Goal: Task Accomplishment & Management: Use online tool/utility

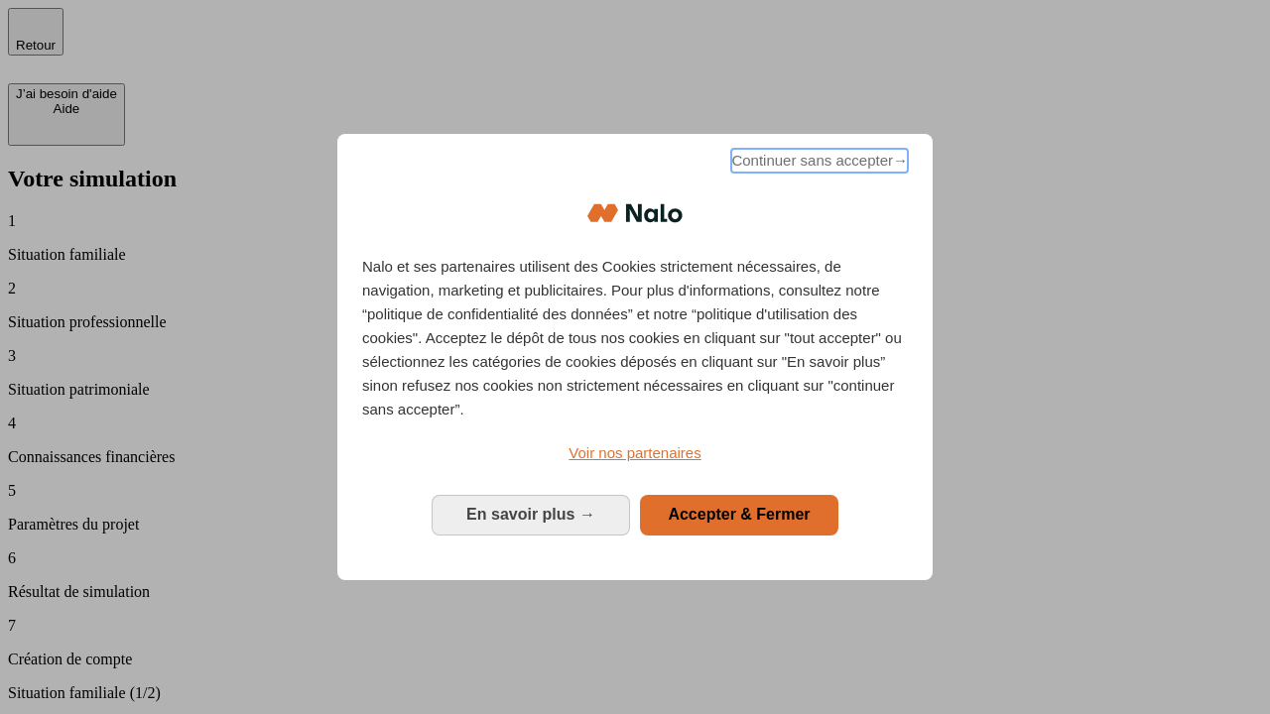
click at [817, 164] on span "Continuer sans accepter →" at bounding box center [819, 161] width 177 height 24
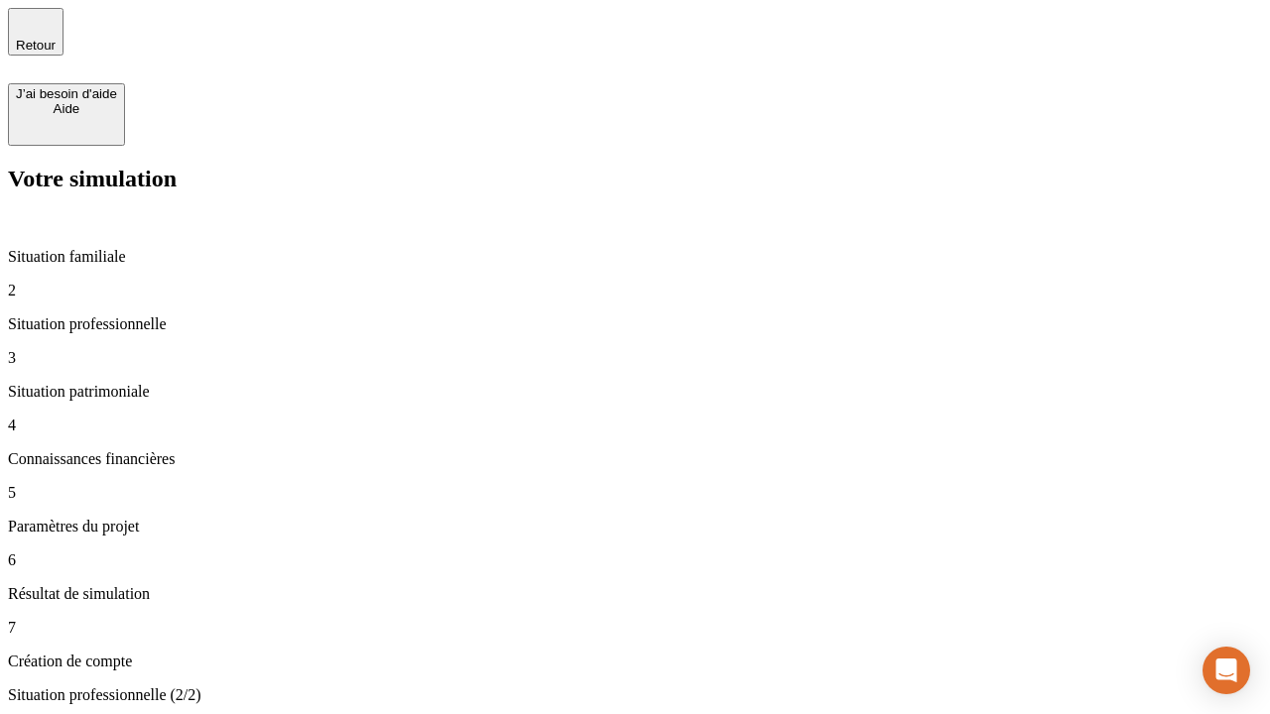
type input "30 000"
type input "0"
type input "1 000"
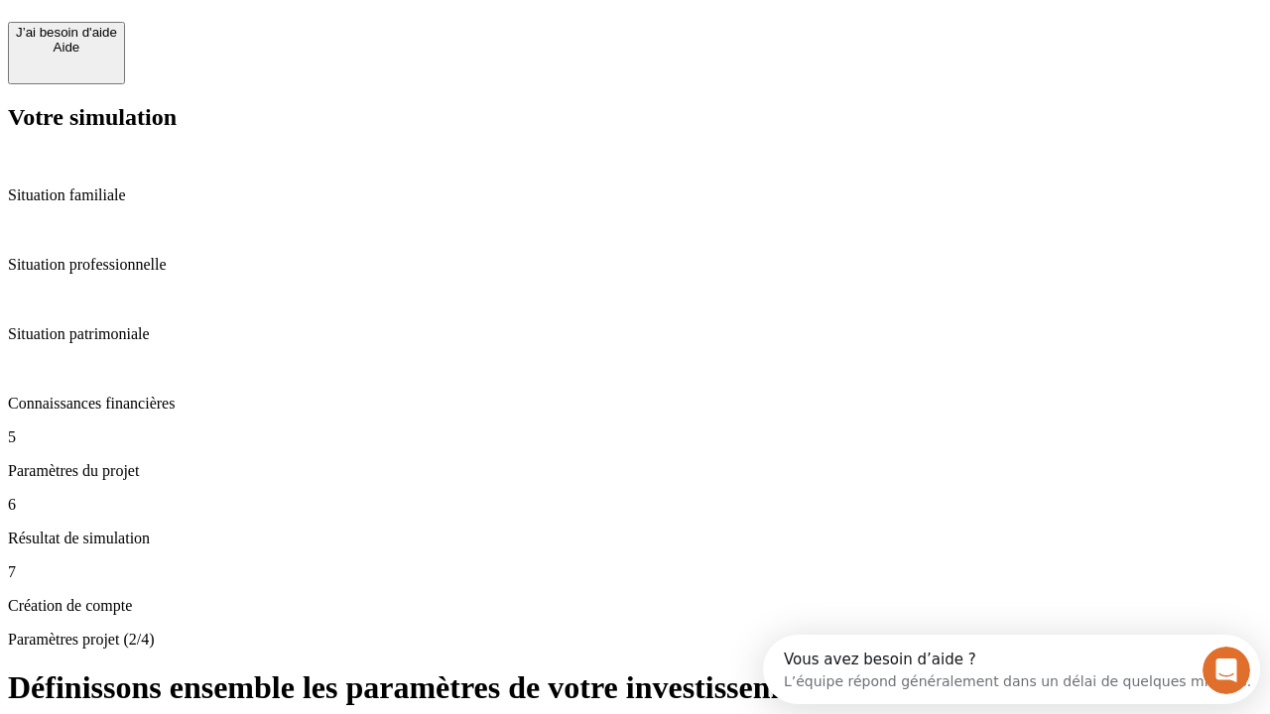
scroll to position [18, 0]
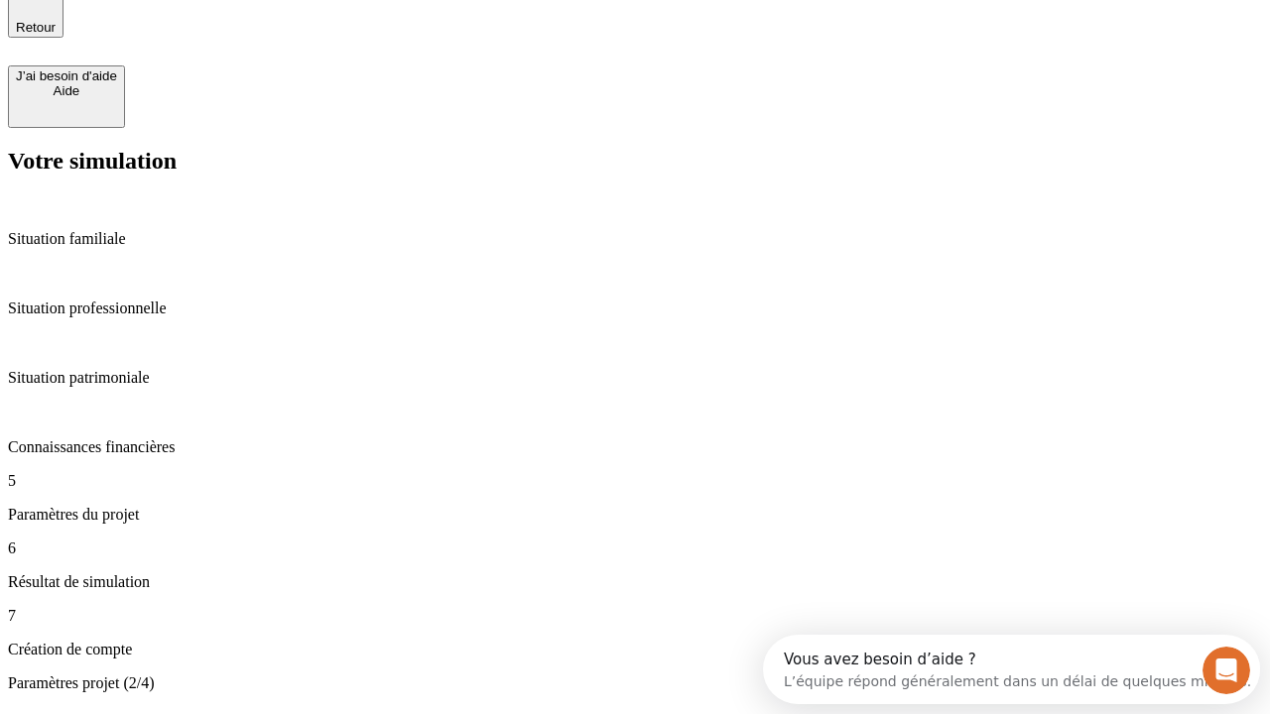
type input "40"
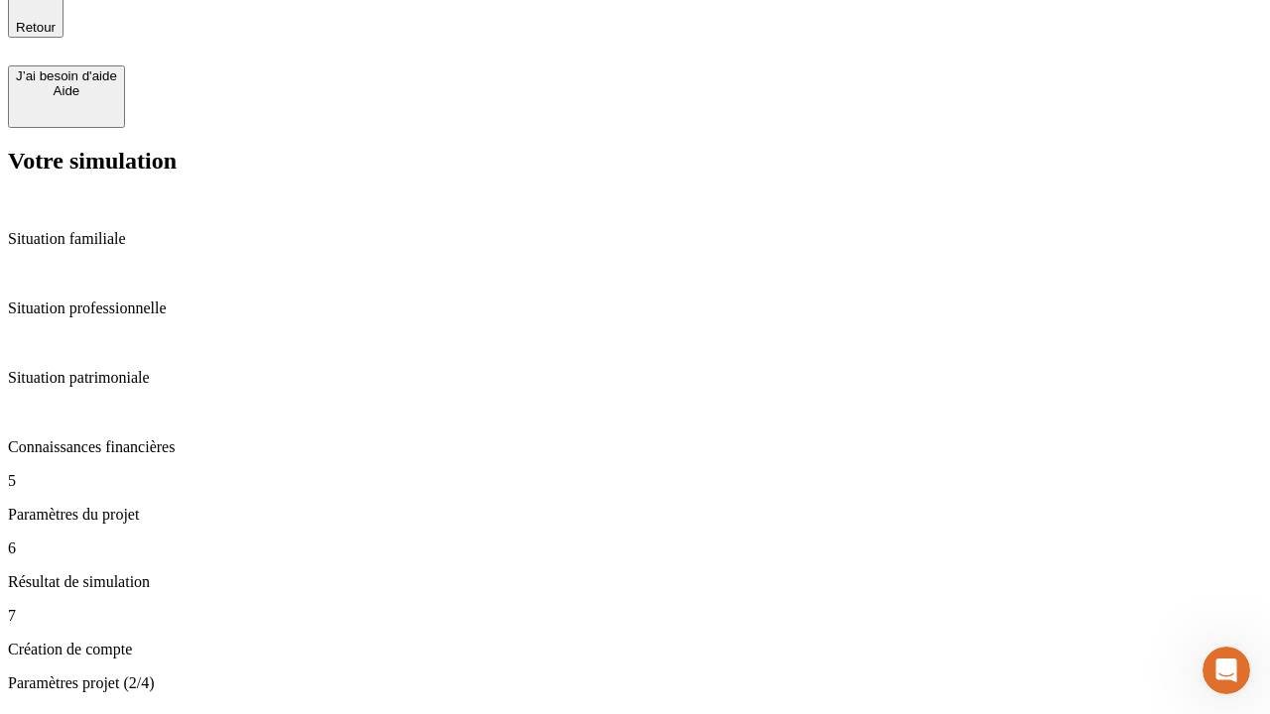
type input "200 000"
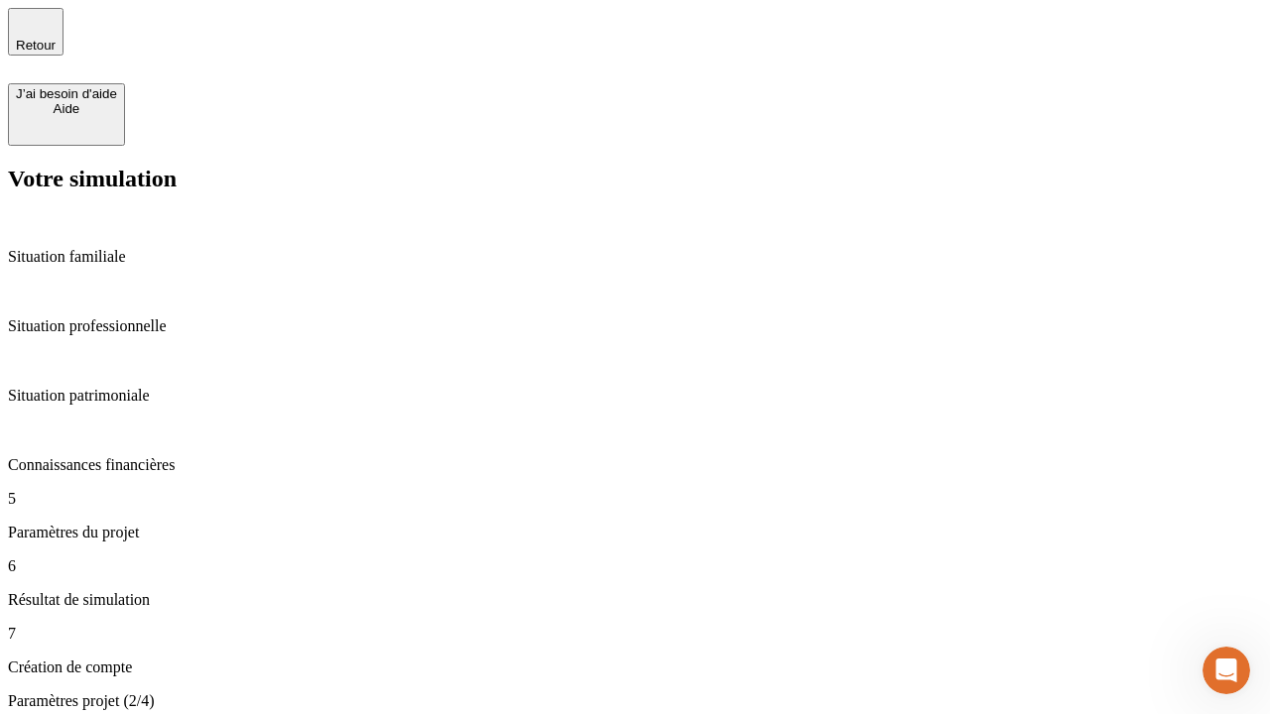
type input "640"
